Goal: Task Accomplishment & Management: Manage account settings

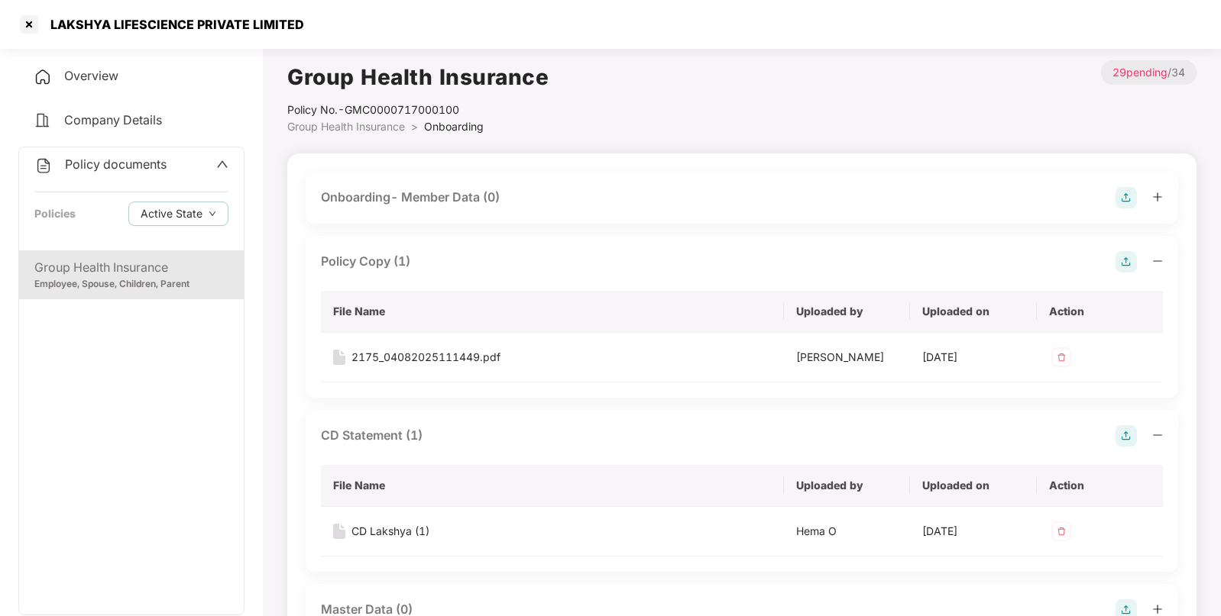
scroll to position [859, 0]
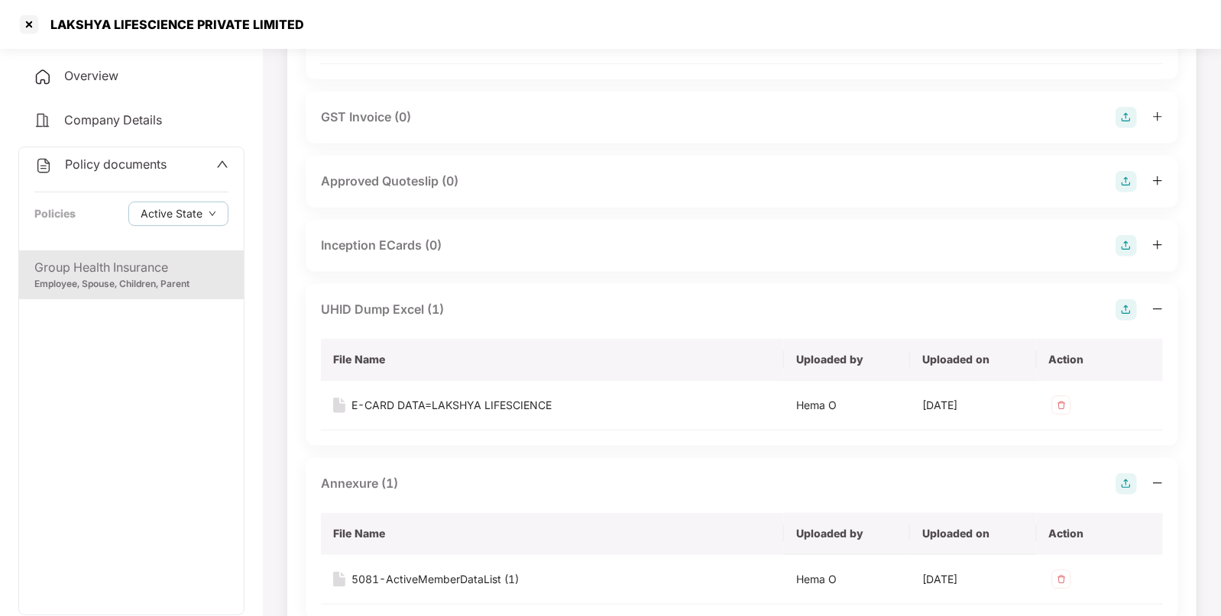
click at [121, 161] on span "Policy documents" at bounding box center [116, 164] width 102 height 15
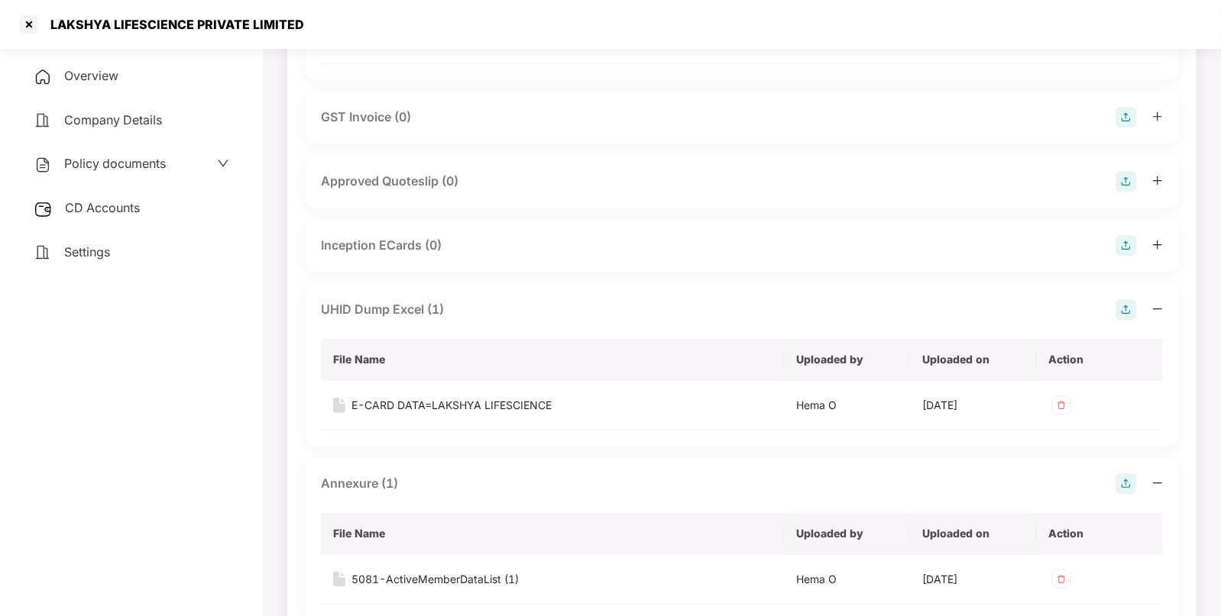
click at [128, 200] on div "CD Accounts" at bounding box center [131, 208] width 226 height 35
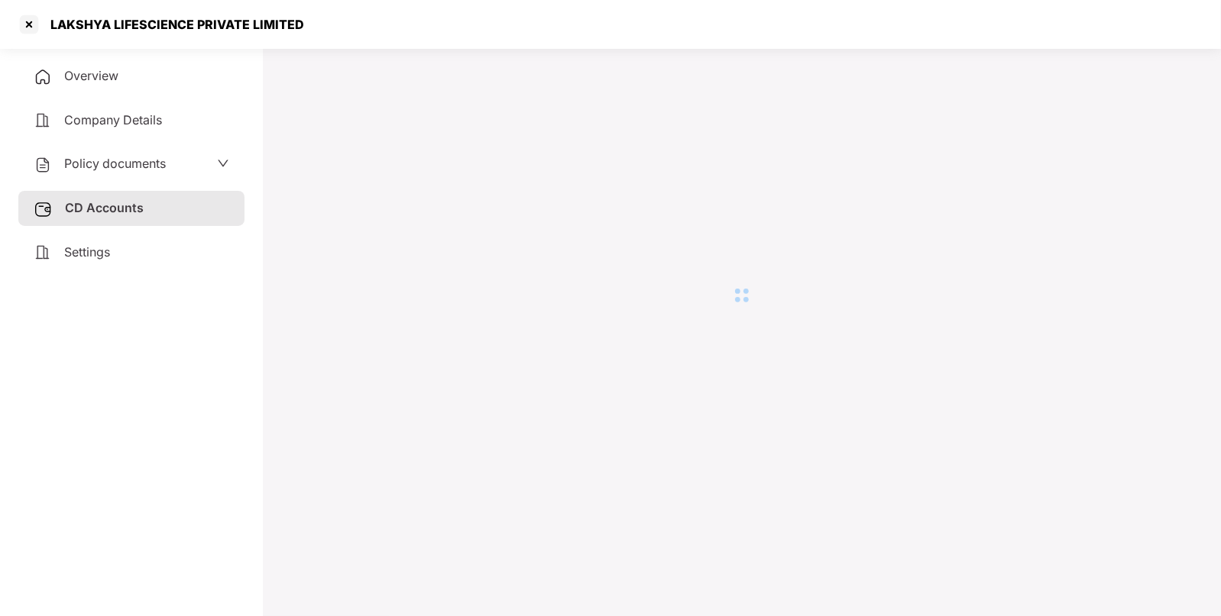
scroll to position [41, 0]
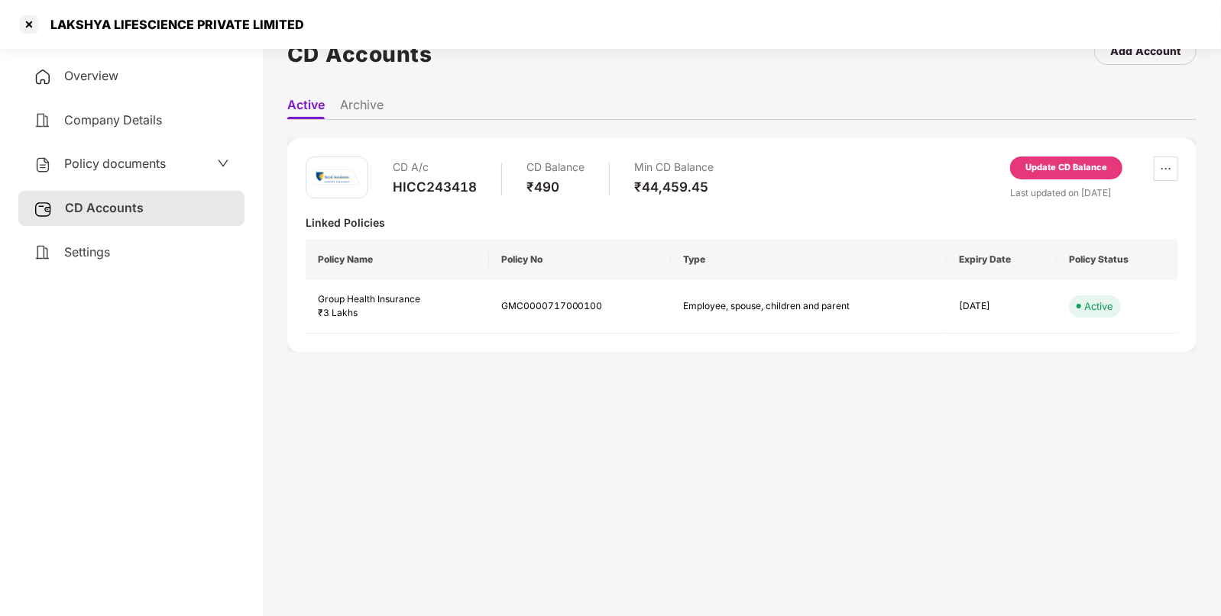
click at [443, 179] on div "HICC243418" at bounding box center [435, 187] width 84 height 17
copy div "HICC243418"
click at [140, 25] on div "LAKSHYA LIFESCIENCE PRIVATE LIMITED" at bounding box center [172, 24] width 263 height 15
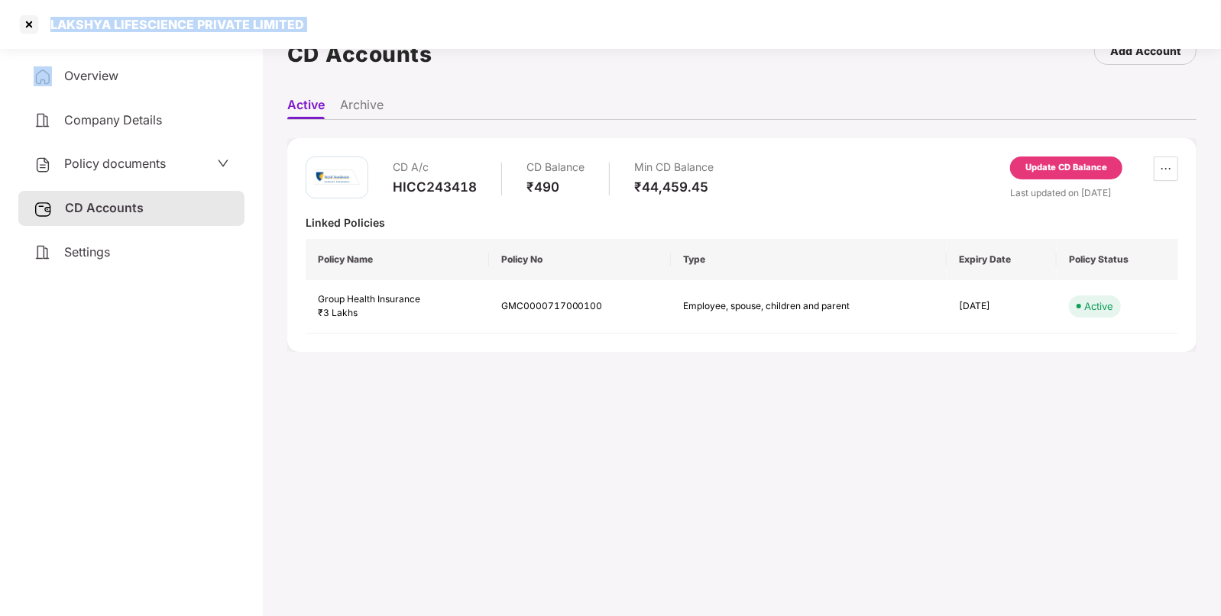
click at [140, 25] on div "LAKSHYA LIFESCIENCE PRIVATE LIMITED" at bounding box center [172, 24] width 263 height 15
copy div "LAKSHYA LIFESCIENCE PRIVATE LIMITED"
click at [27, 26] on div at bounding box center [29, 24] width 24 height 24
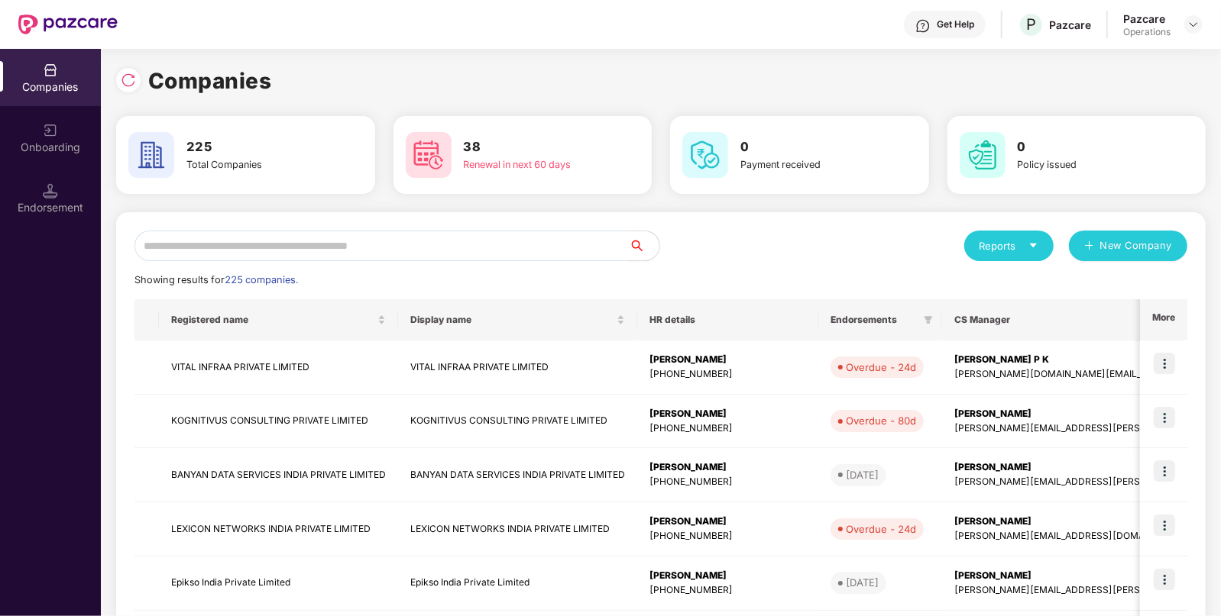
scroll to position [0, 0]
paste input "**********"
click at [468, 251] on input "text" at bounding box center [381, 246] width 494 height 31
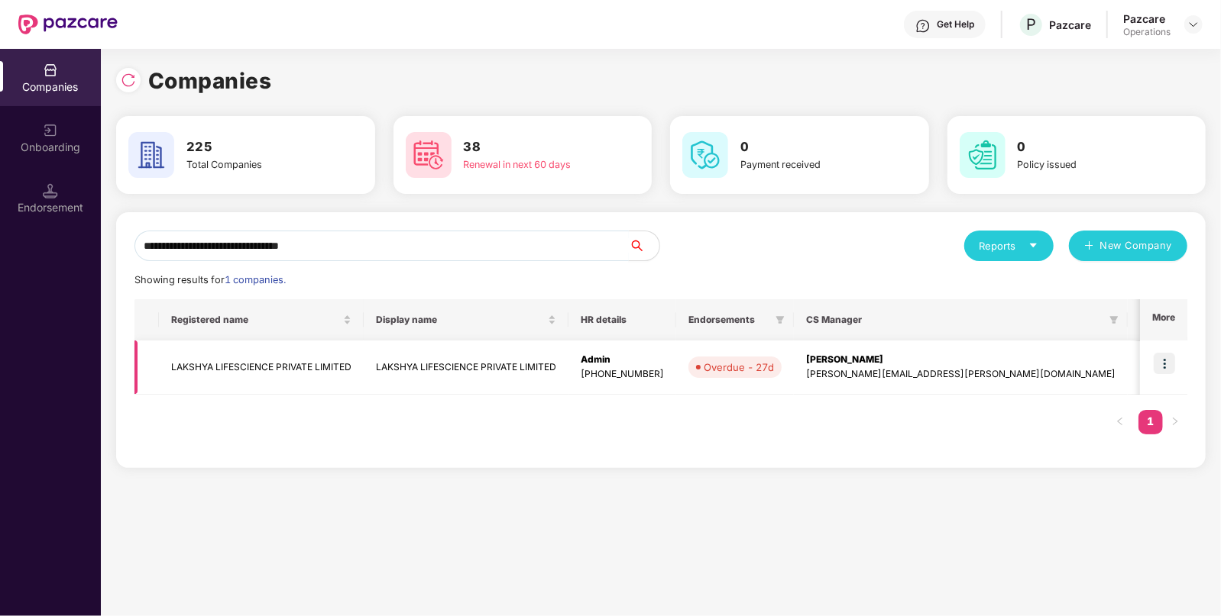
type input "**********"
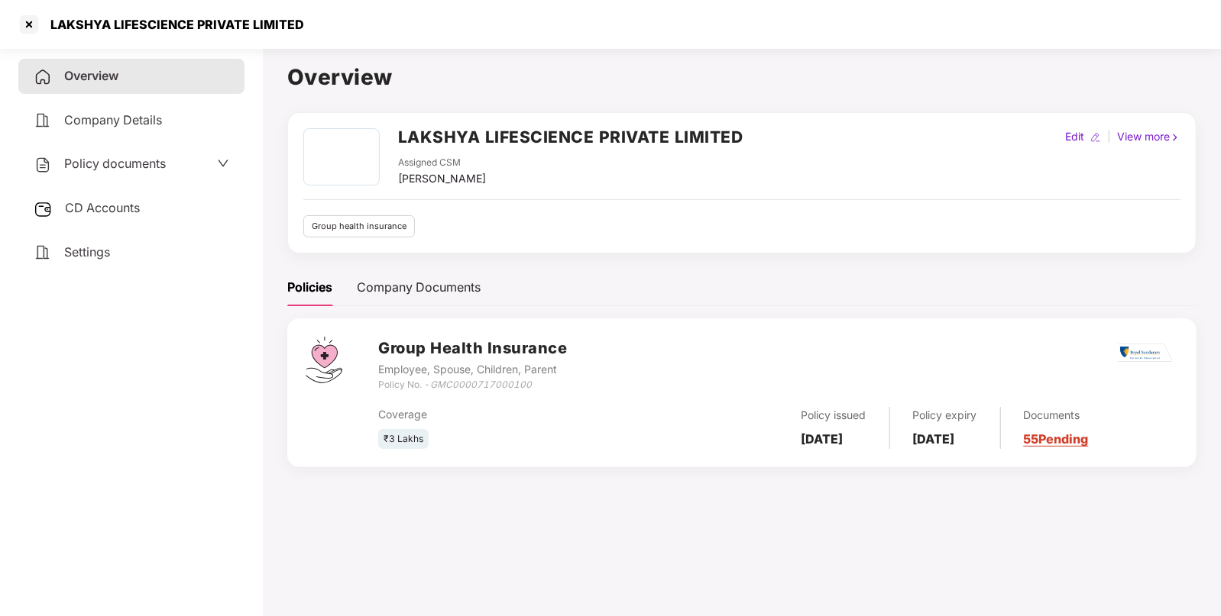
click at [135, 210] on span "CD Accounts" at bounding box center [102, 207] width 75 height 15
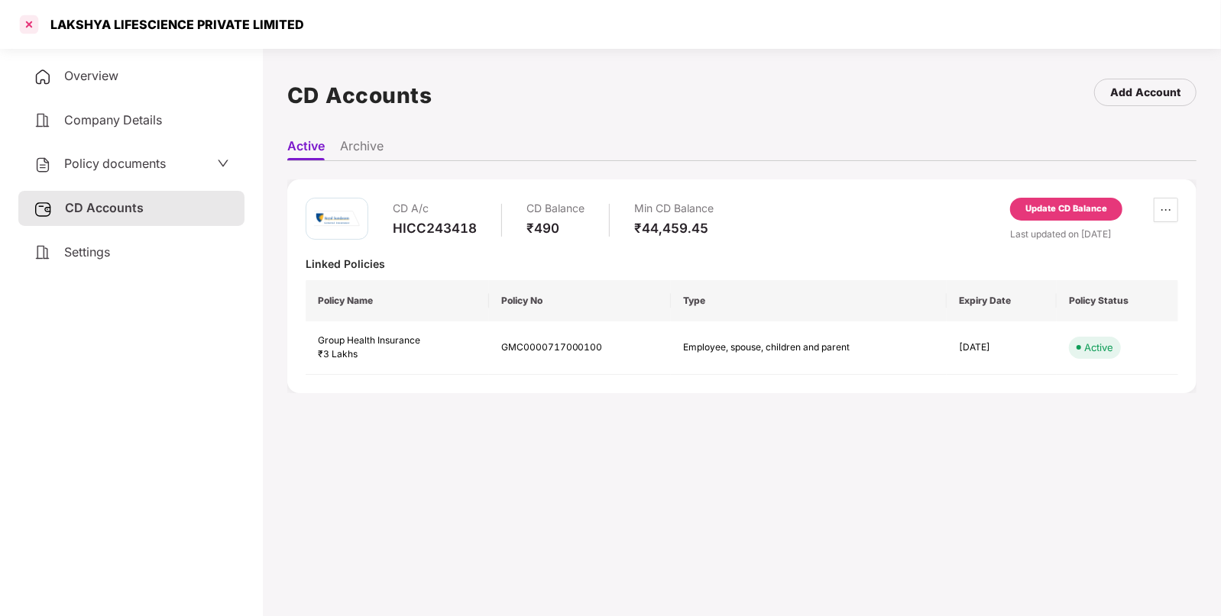
click at [34, 30] on div at bounding box center [29, 24] width 24 height 24
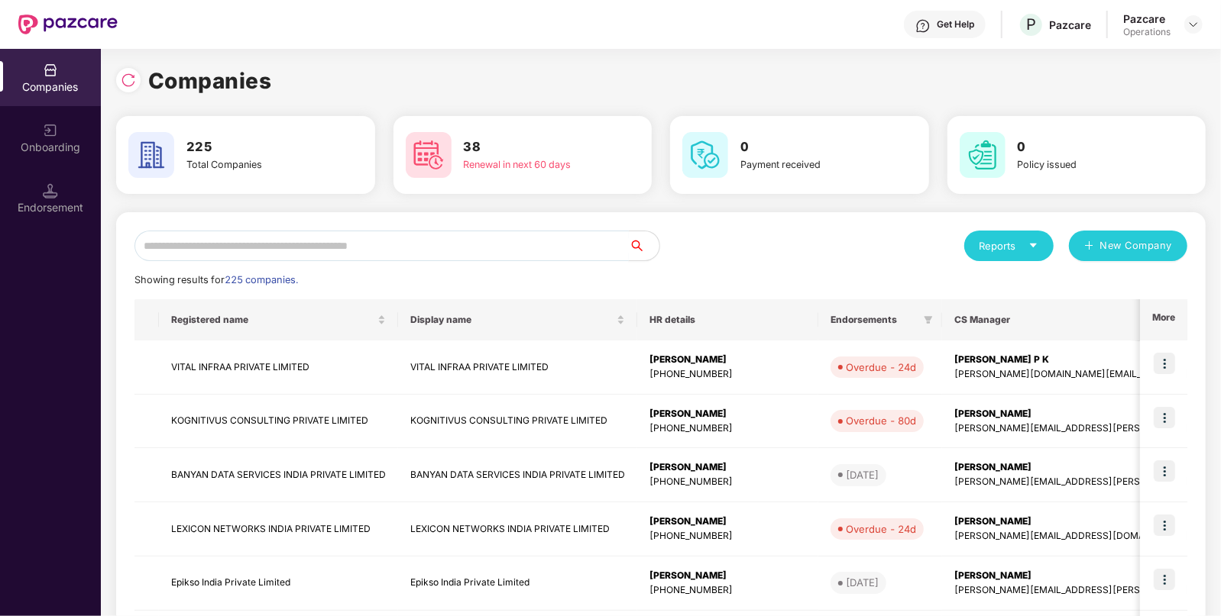
paste input "**********"
click at [489, 252] on input "text" at bounding box center [381, 246] width 494 height 31
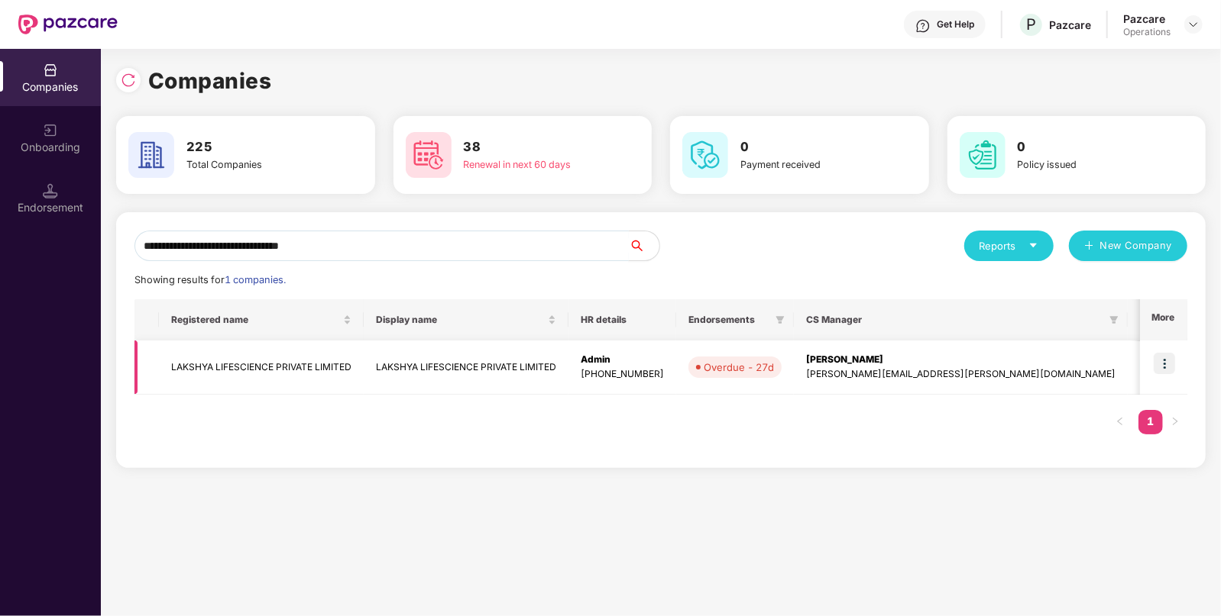
type input "**********"
click at [1170, 361] on img at bounding box center [1164, 363] width 21 height 21
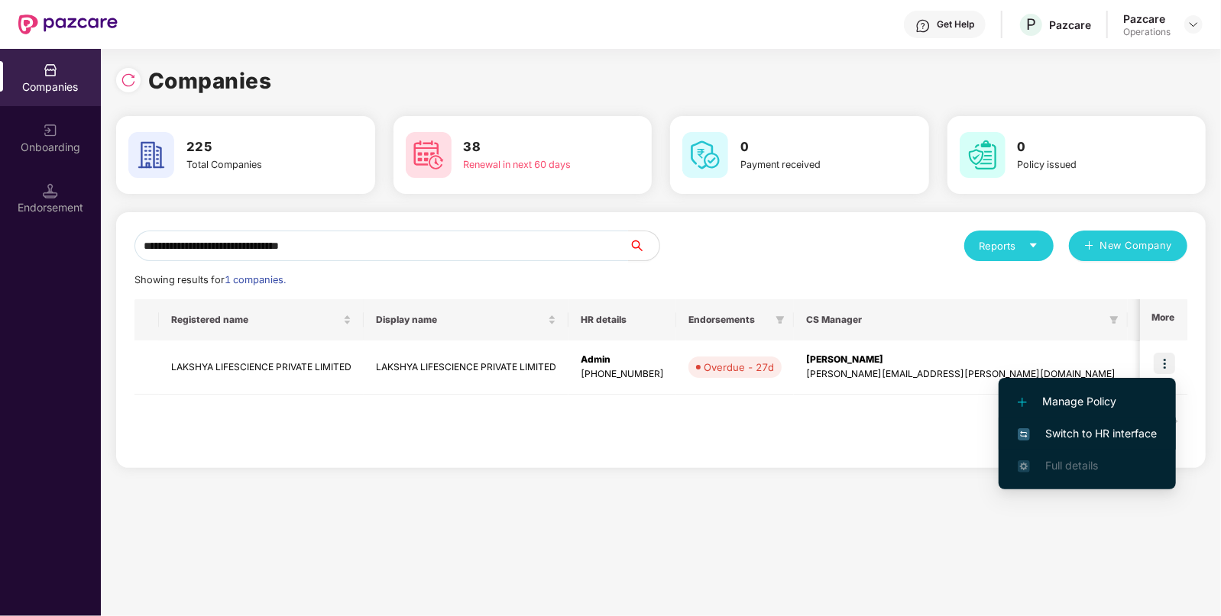
click at [1090, 429] on span "Switch to HR interface" at bounding box center [1087, 434] width 139 height 17
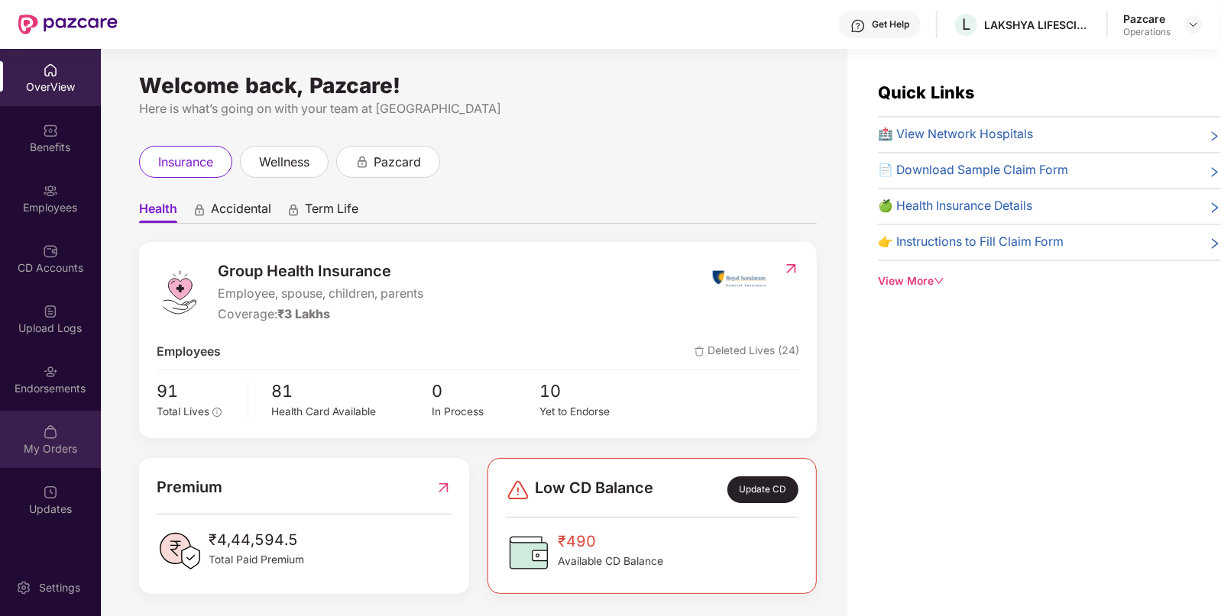
click at [45, 412] on div "My Orders" at bounding box center [50, 439] width 101 height 57
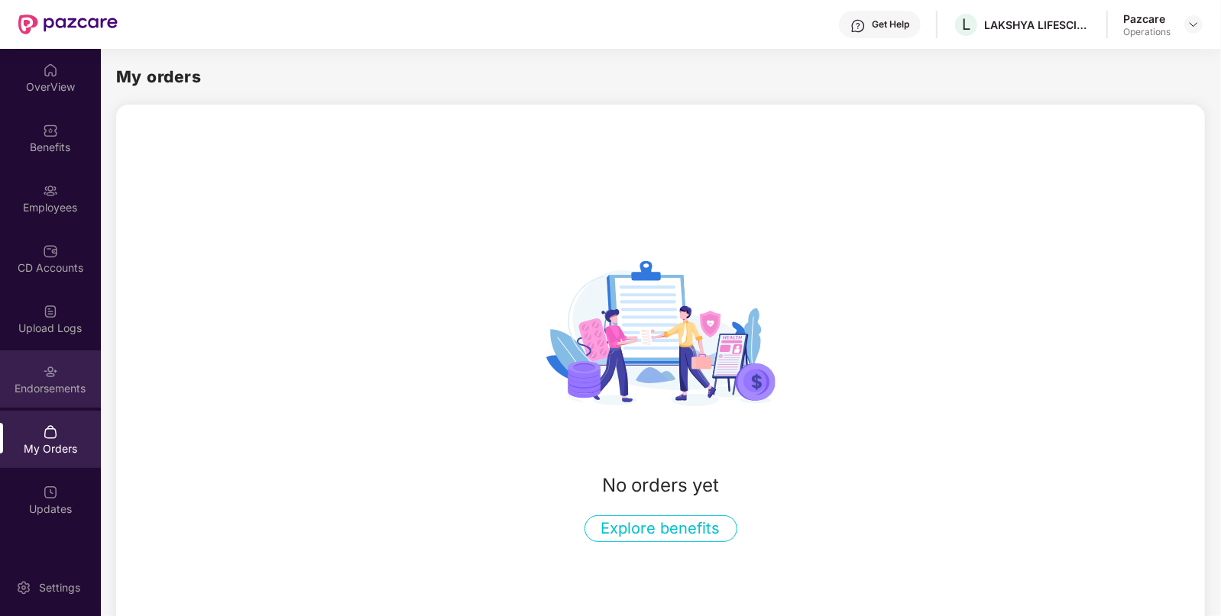
click at [40, 400] on div "Endorsements" at bounding box center [50, 379] width 101 height 57
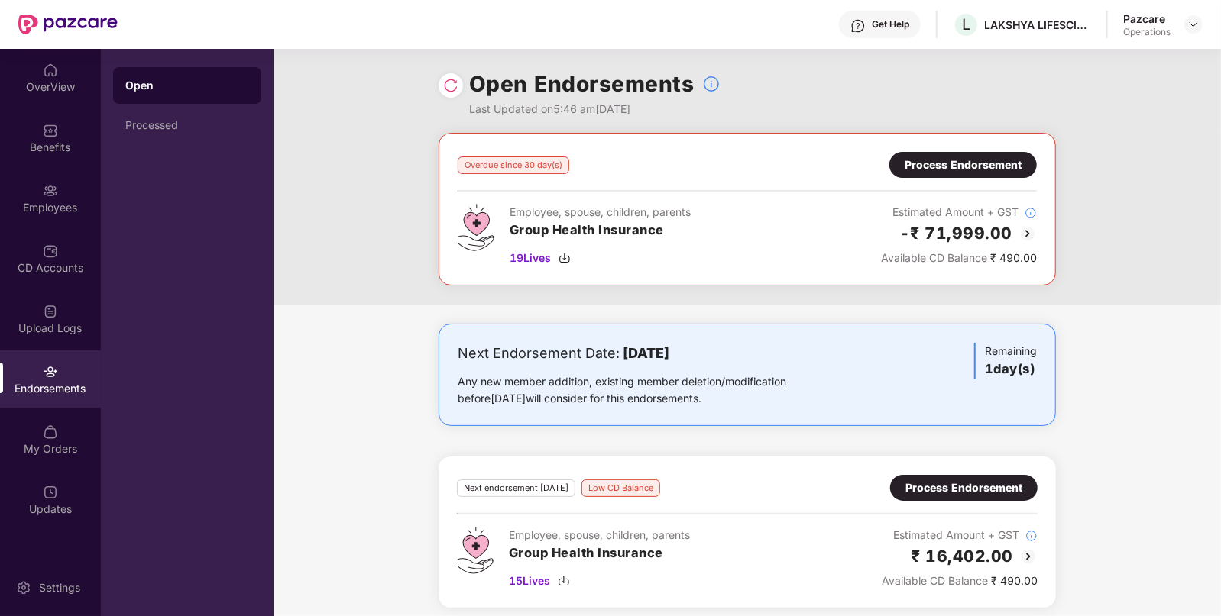
click at [1033, 231] on img at bounding box center [1027, 234] width 18 height 18
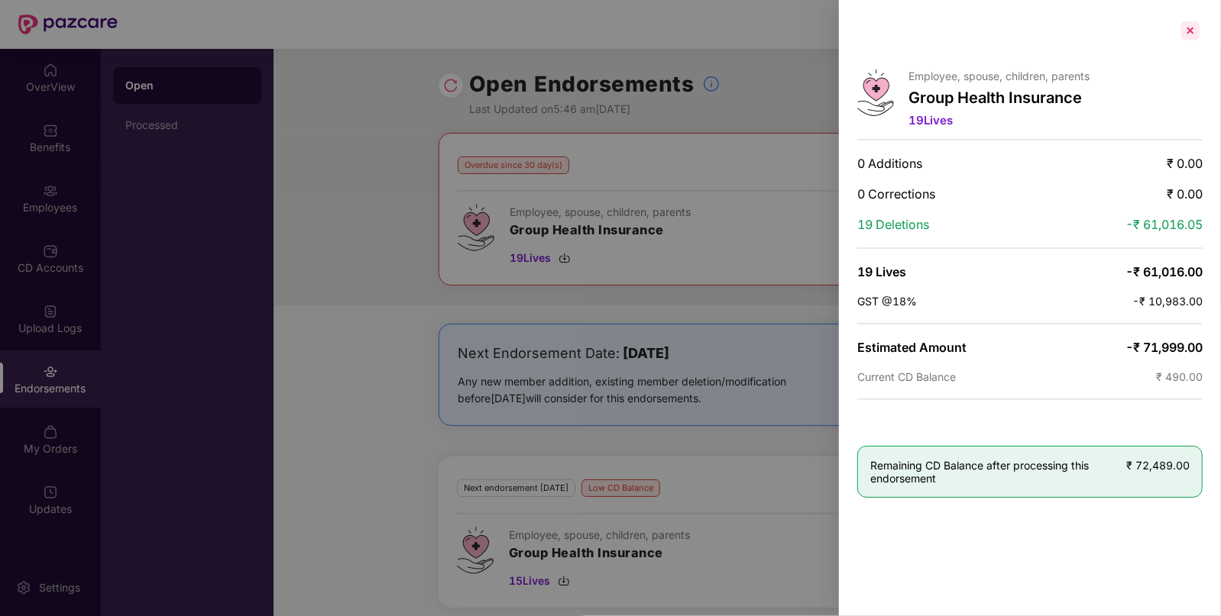
click at [1192, 40] on div at bounding box center [1190, 30] width 24 height 24
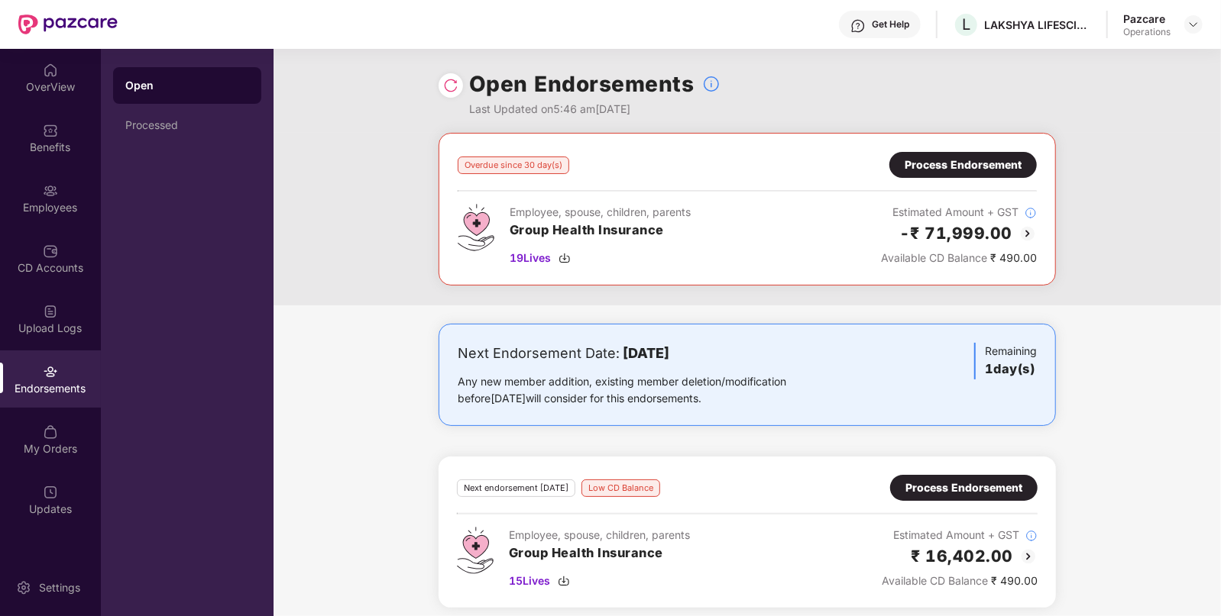
scroll to position [8, 0]
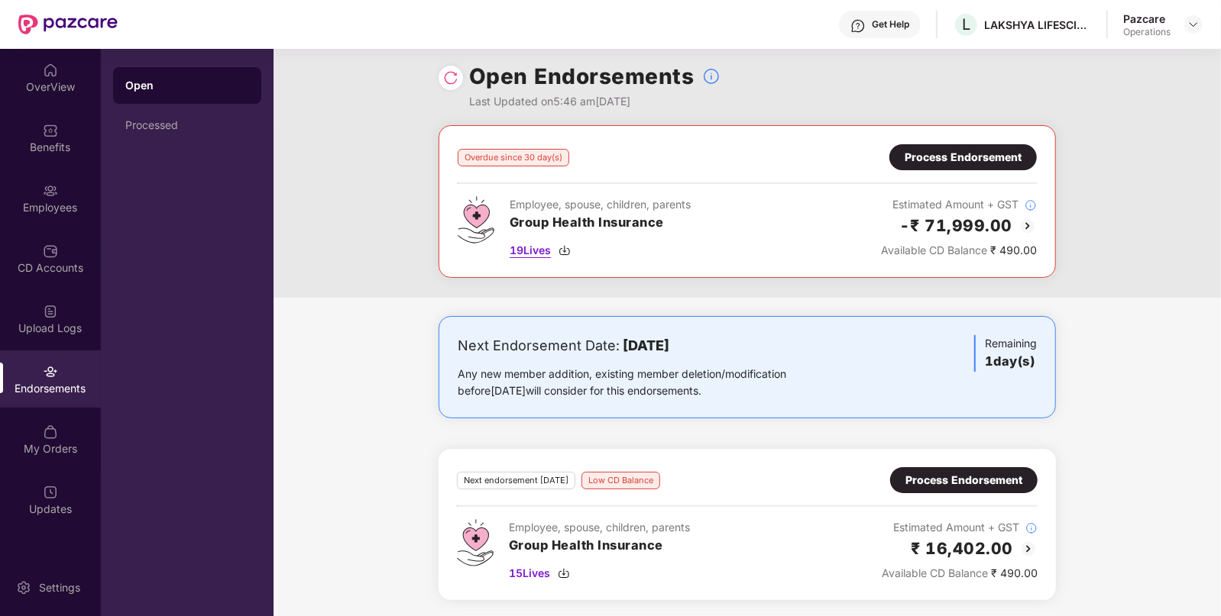
click at [565, 252] on img at bounding box center [564, 250] width 12 height 12
click at [567, 255] on img at bounding box center [564, 250] width 12 height 12
click at [934, 161] on div "Process Endorsement" at bounding box center [962, 157] width 117 height 17
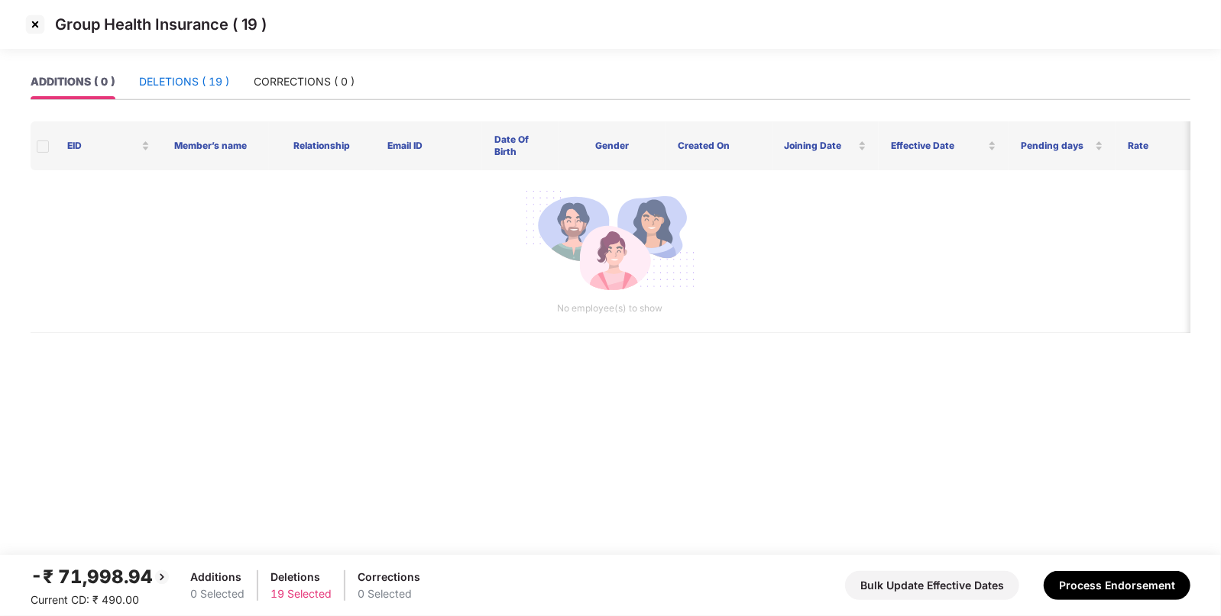
click at [180, 80] on div "DELETIONS ( 19 )" at bounding box center [184, 81] width 90 height 17
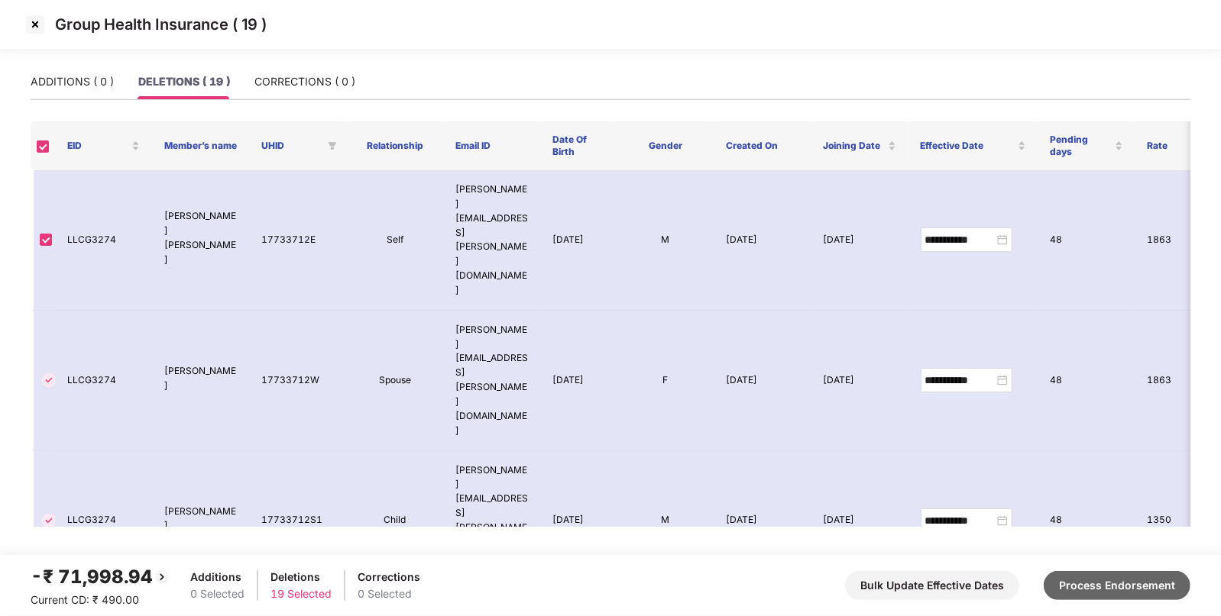
click at [1100, 577] on button "Process Endorsement" at bounding box center [1117, 585] width 147 height 29
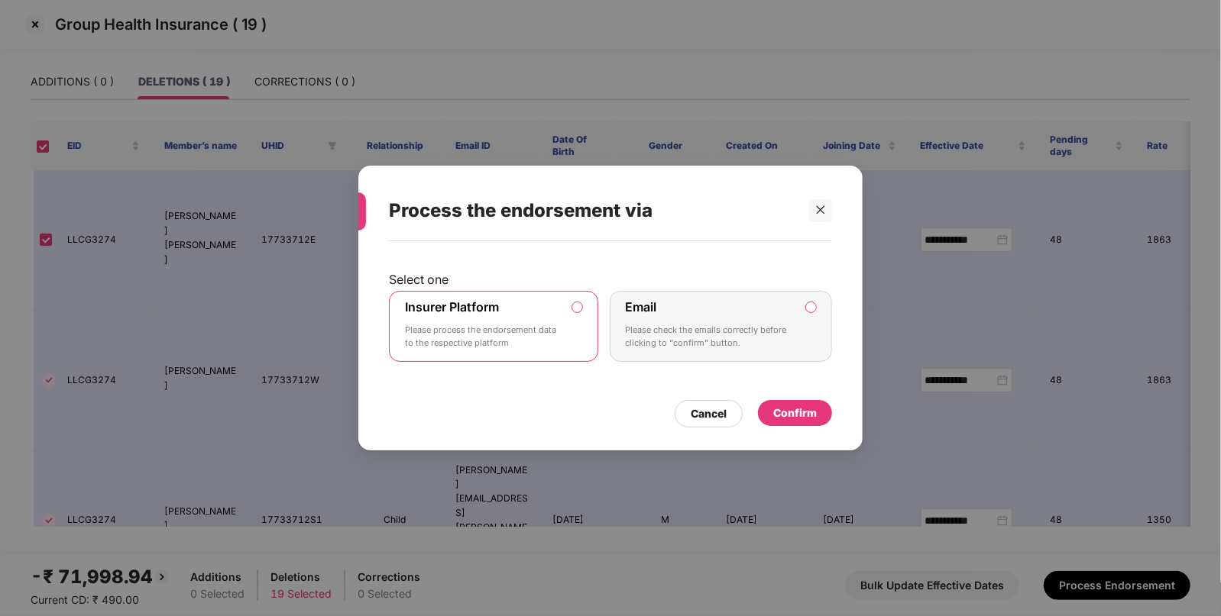
click at [795, 413] on div "Confirm" at bounding box center [795, 413] width 44 height 17
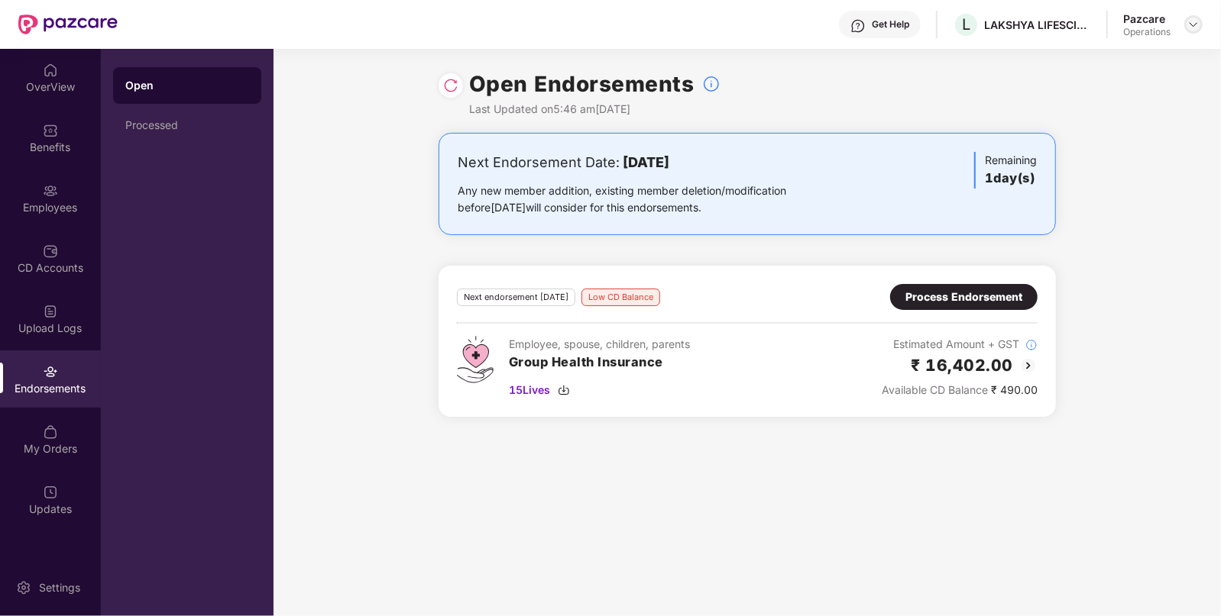
click at [1184, 24] on div at bounding box center [1193, 24] width 18 height 18
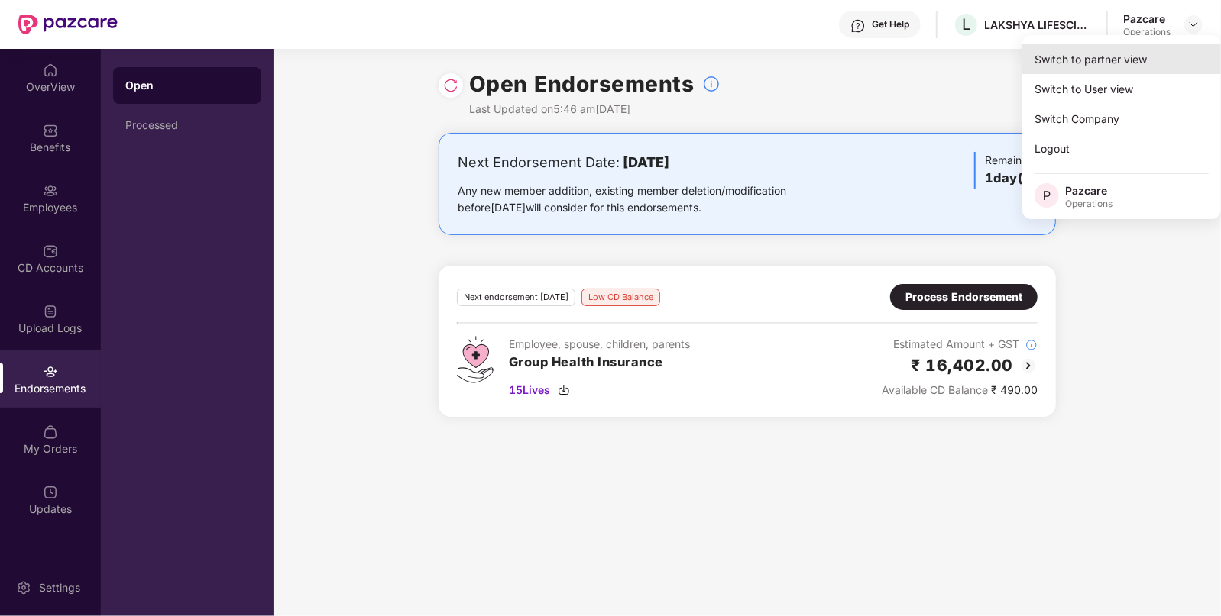
click at [1100, 57] on div "Switch to partner view" at bounding box center [1121, 59] width 199 height 30
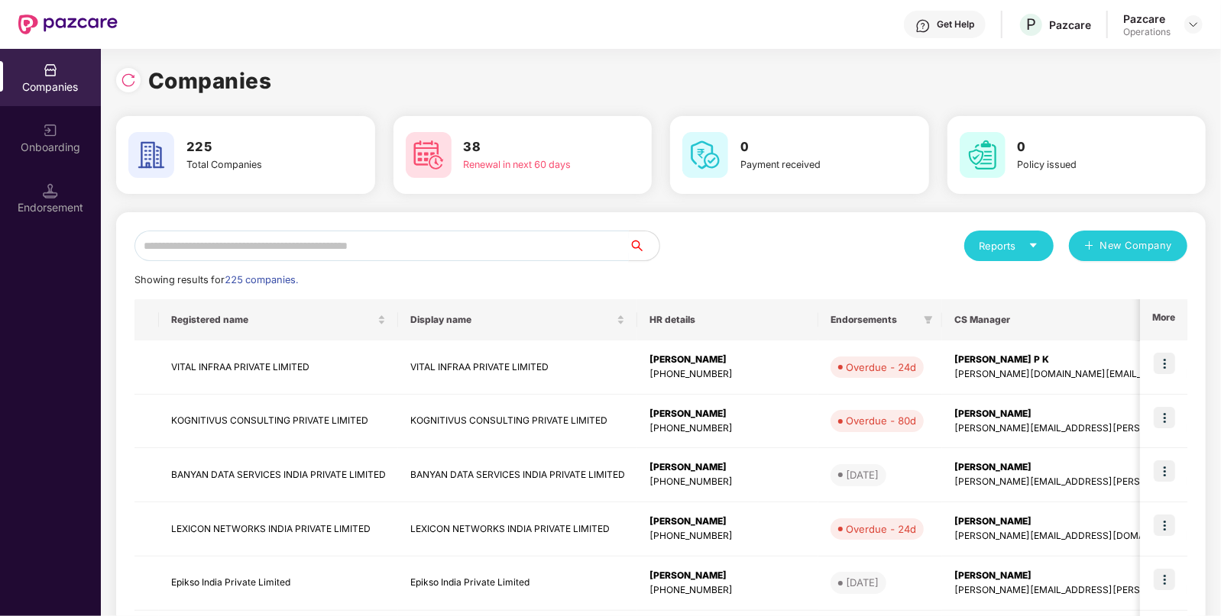
paste input "**********"
click at [465, 233] on input "text" at bounding box center [381, 246] width 494 height 31
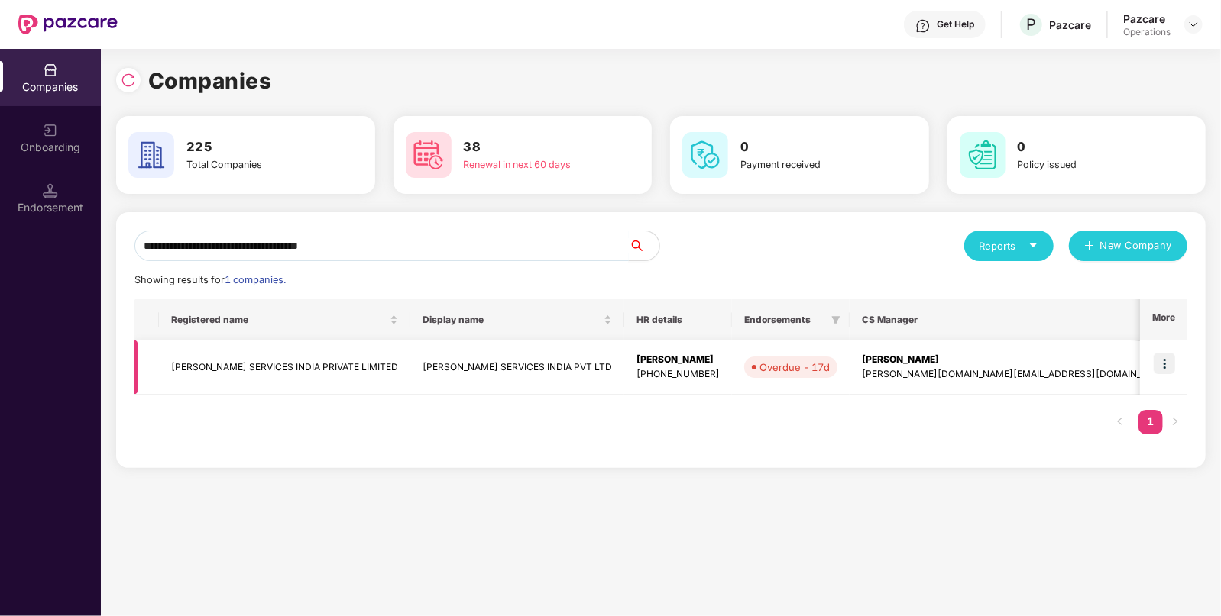
type input "**********"
click at [1165, 355] on img at bounding box center [1164, 363] width 21 height 21
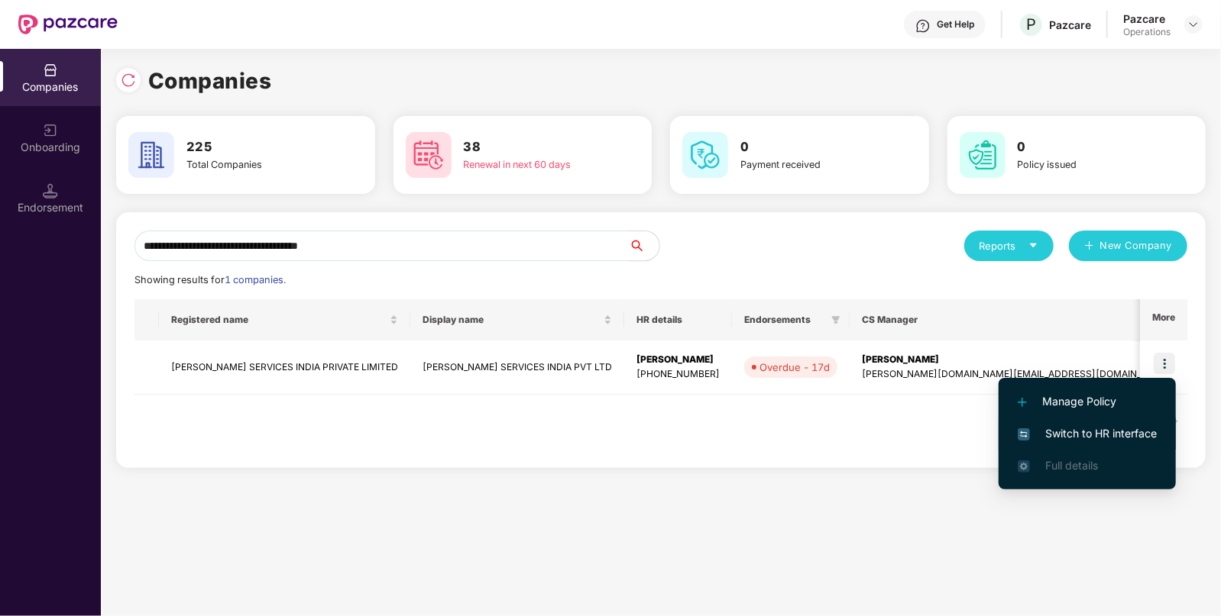
click at [1077, 432] on span "Switch to HR interface" at bounding box center [1087, 434] width 139 height 17
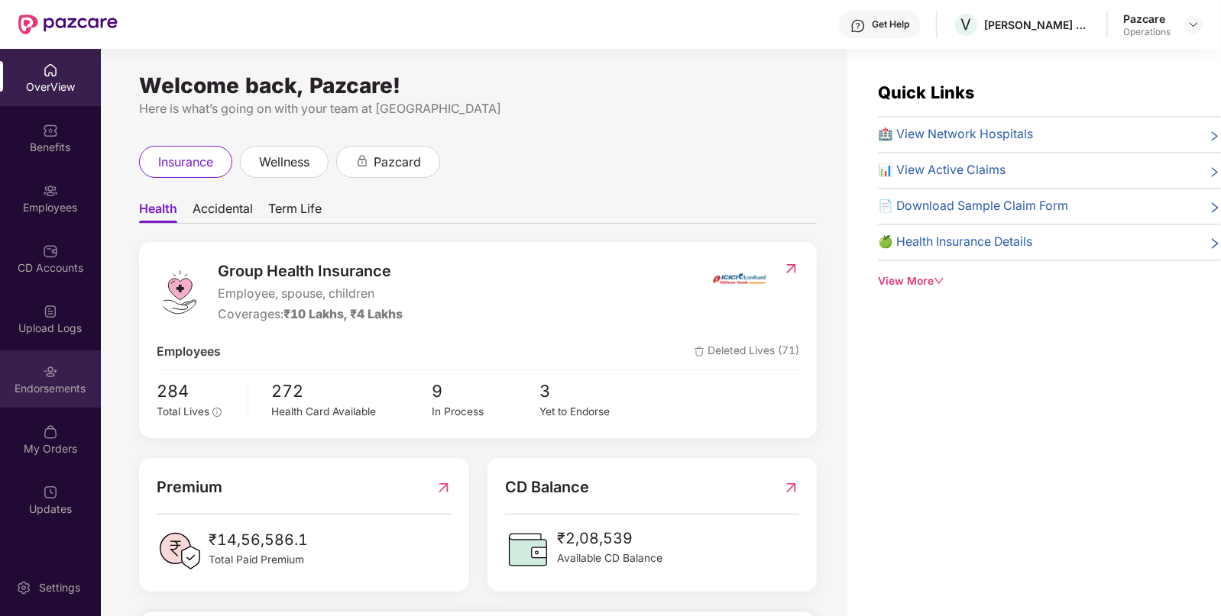
click at [63, 392] on div "Endorsements" at bounding box center [50, 388] width 101 height 15
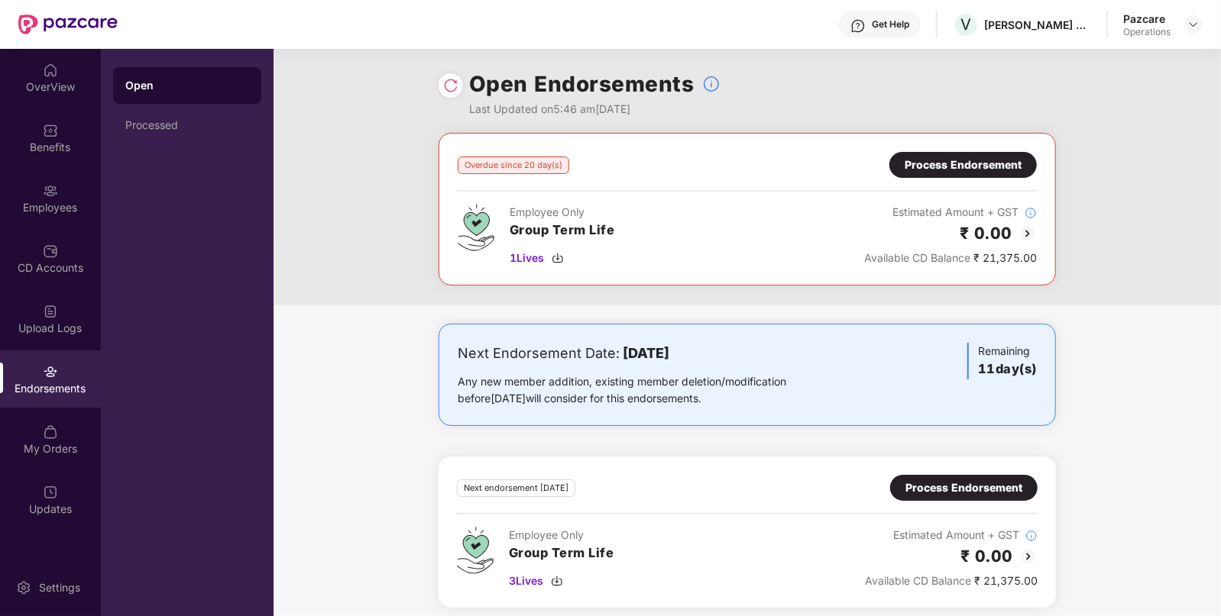
click at [1024, 228] on img at bounding box center [1027, 234] width 18 height 18
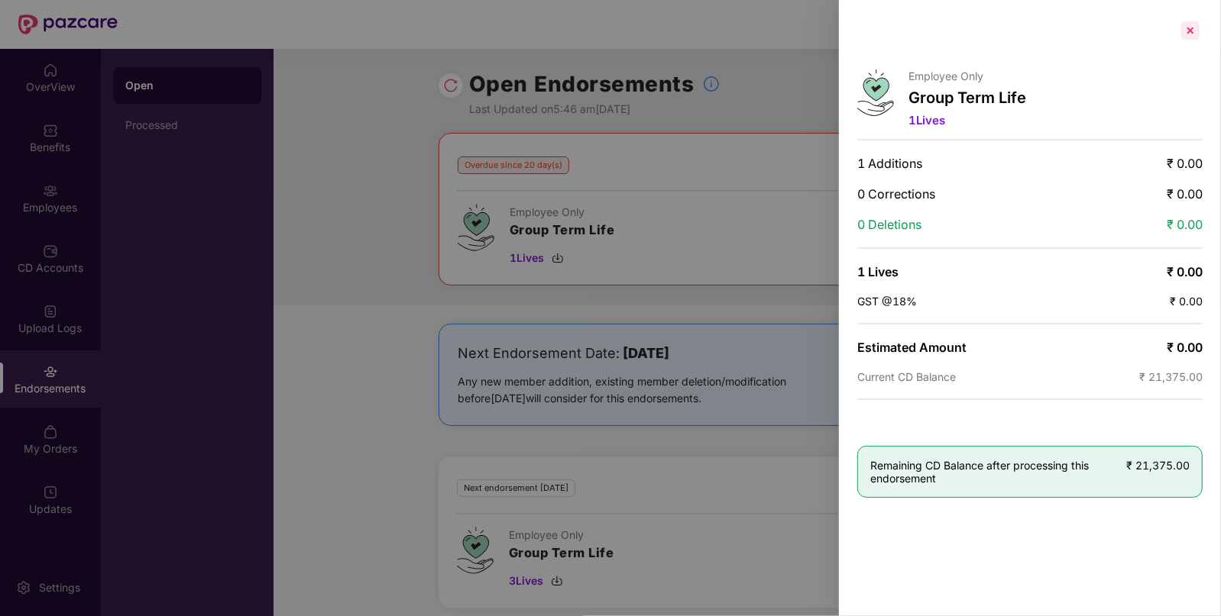
click at [1188, 28] on div at bounding box center [1190, 30] width 24 height 24
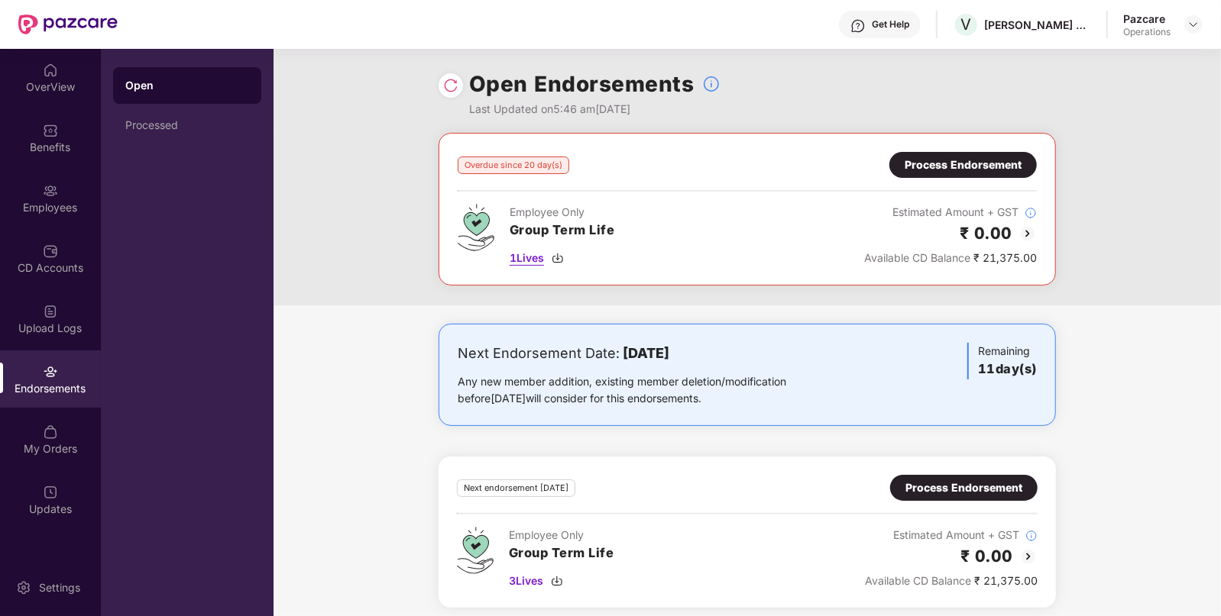
click at [561, 258] on img at bounding box center [558, 258] width 12 height 12
